Goal: Contribute content: Add original content to the website for others to see

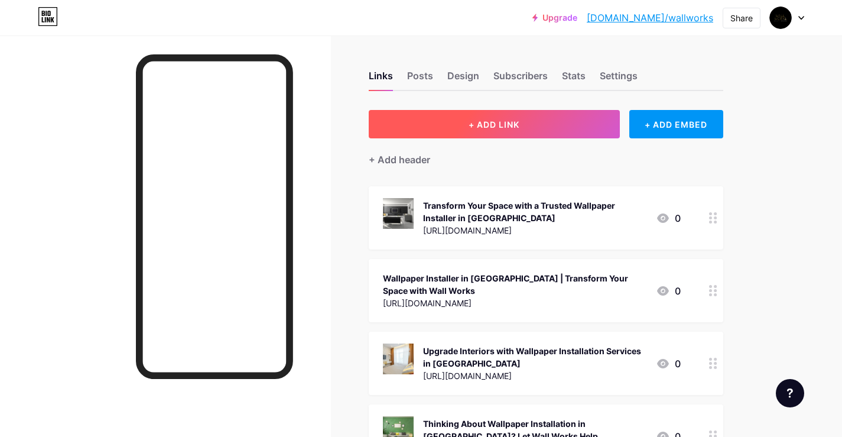
click at [455, 124] on button "+ ADD LINK" at bounding box center [494, 124] width 251 height 28
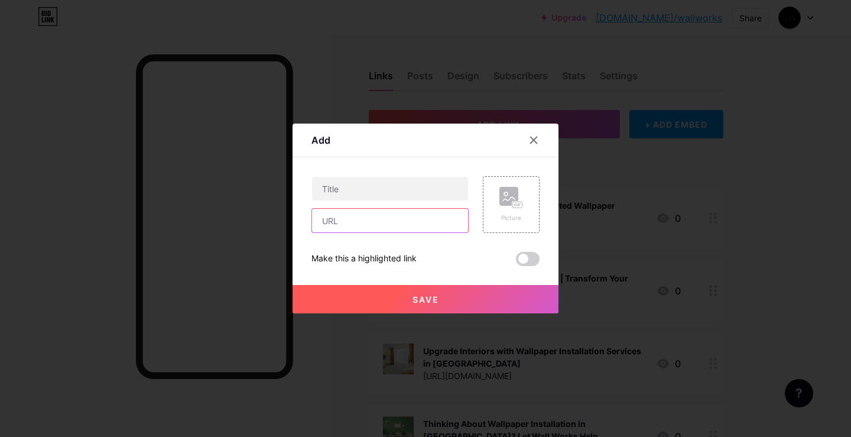
click at [359, 226] on input "text" at bounding box center [390, 221] width 156 height 24
paste input "[URL][DOMAIN_NAME]"
type input "[URL][DOMAIN_NAME]"
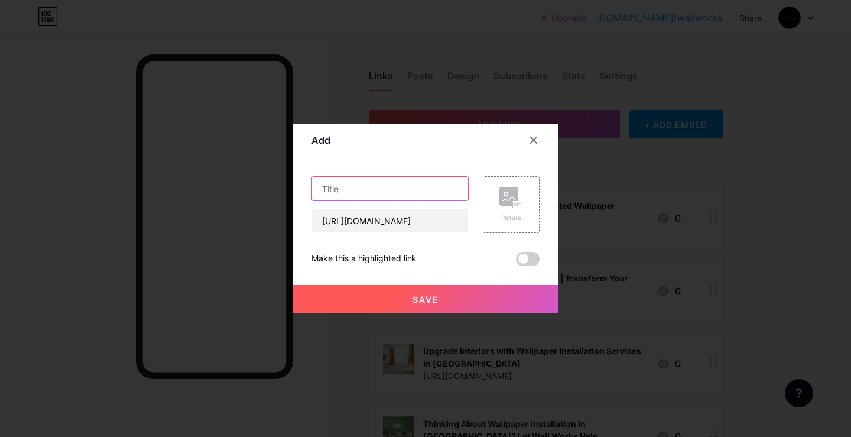
scroll to position [0, 0]
click at [371, 190] on input "text" at bounding box center [390, 189] width 156 height 24
paste input "Why Are Homeowners Turning to Wallpaper Installer [GEOGRAPHIC_DATA]?"
type input "Why Are Homeowners Turning to Wallpaper Installer [GEOGRAPHIC_DATA]?"
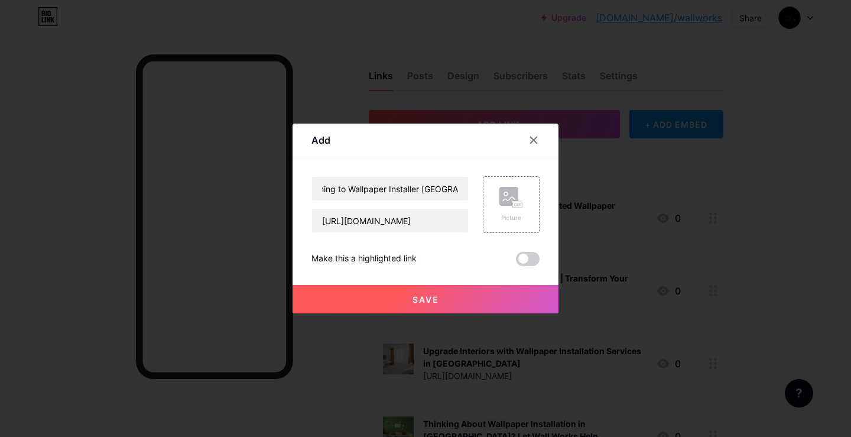
click at [528, 257] on span at bounding box center [528, 259] width 24 height 14
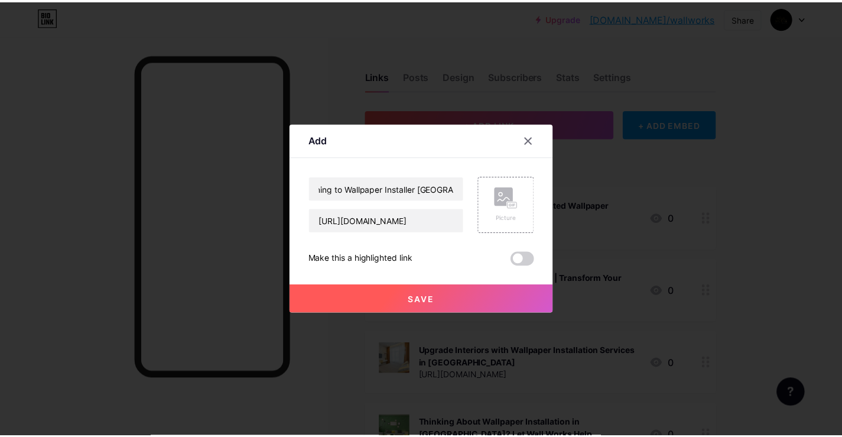
scroll to position [0, 0]
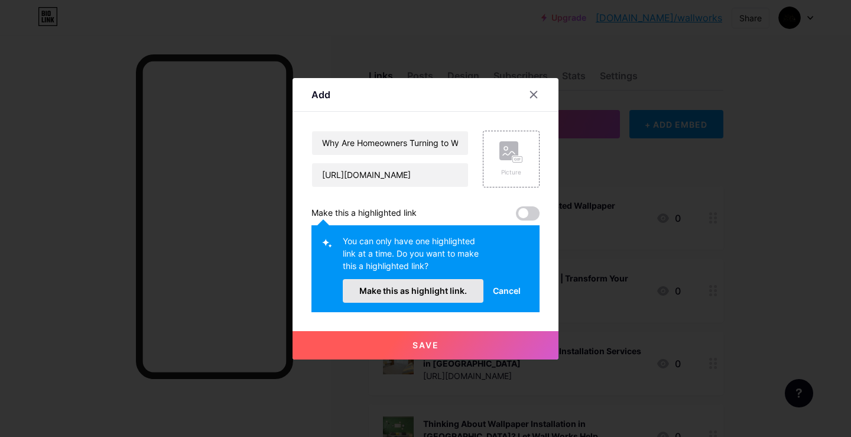
click at [442, 290] on span "Make this as highlight link." at bounding box center [413, 290] width 108 height 10
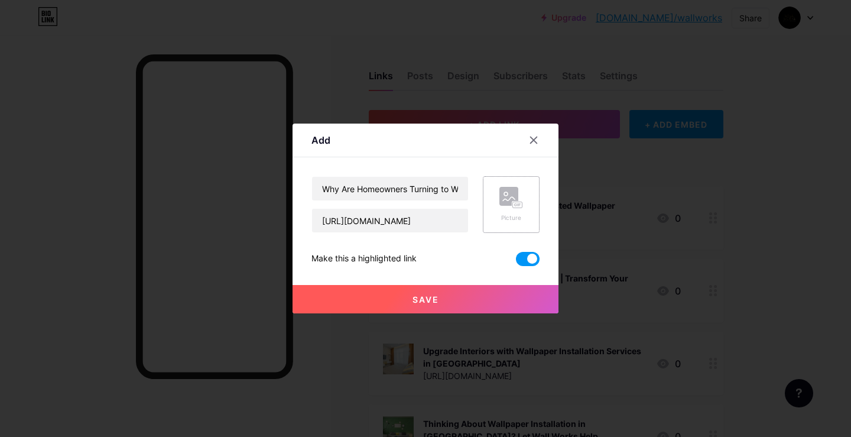
click at [511, 185] on div "Picture" at bounding box center [511, 204] width 57 height 57
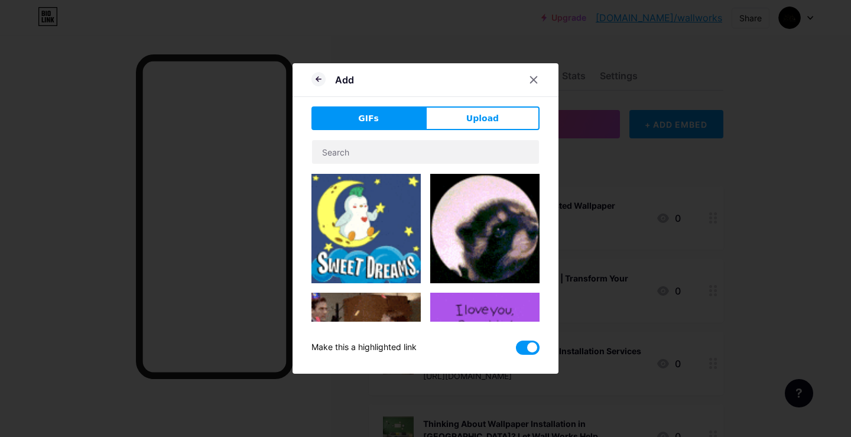
click at [477, 136] on div "GIFs Upload Content YouTube Play YouTube video without leaving your page. ADD V…" at bounding box center [425, 230] width 228 height 248
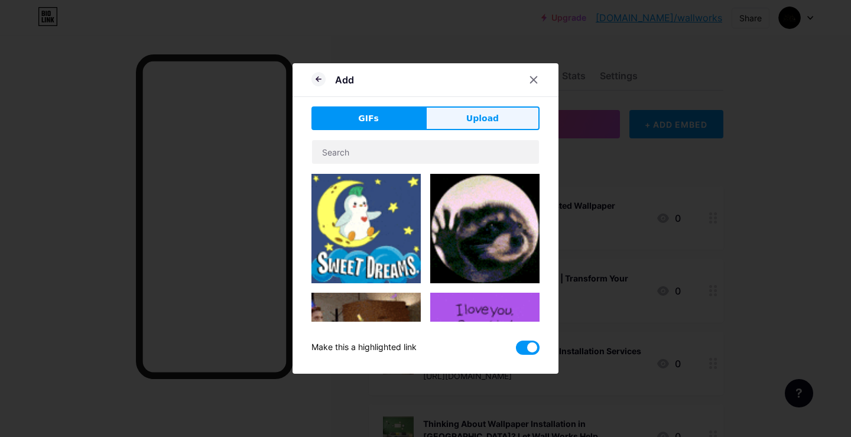
click at [474, 110] on button "Upload" at bounding box center [482, 118] width 114 height 24
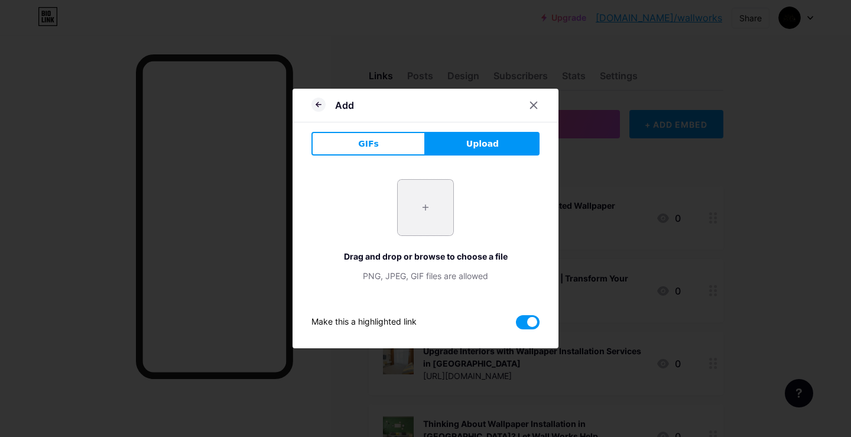
click at [443, 189] on input "file" at bounding box center [426, 208] width 56 height 56
click at [422, 212] on input "file" at bounding box center [426, 208] width 56 height 56
type input "C:\fakepath\image.png"
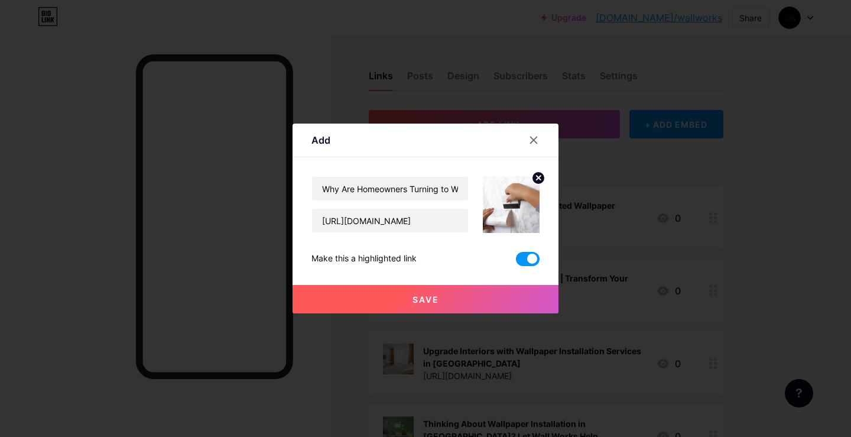
click at [441, 302] on button "Save" at bounding box center [425, 299] width 266 height 28
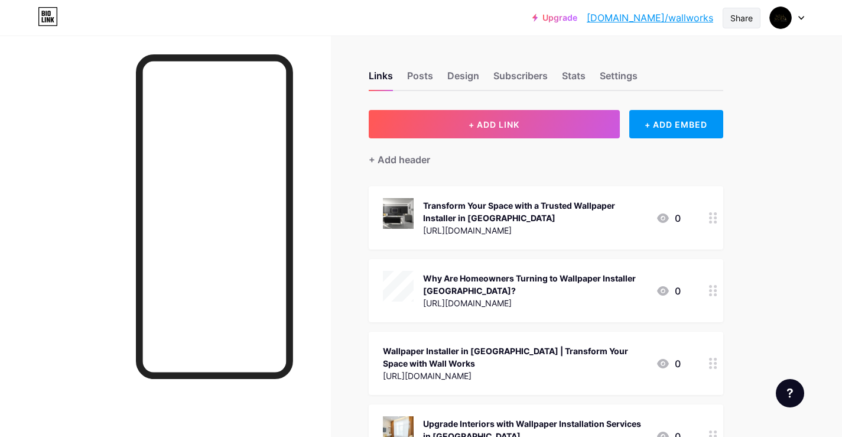
click at [746, 18] on div "Share" at bounding box center [741, 18] width 22 height 12
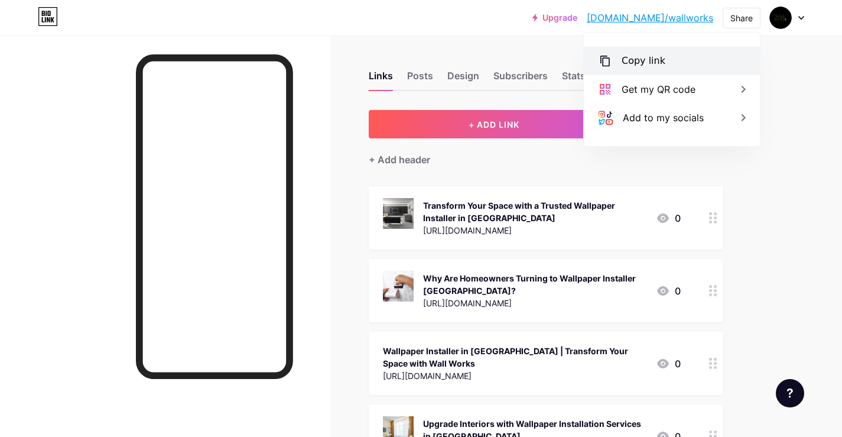
click at [660, 56] on div "Copy link" at bounding box center [644, 61] width 44 height 14
